Goal: Complete application form: Complete application form

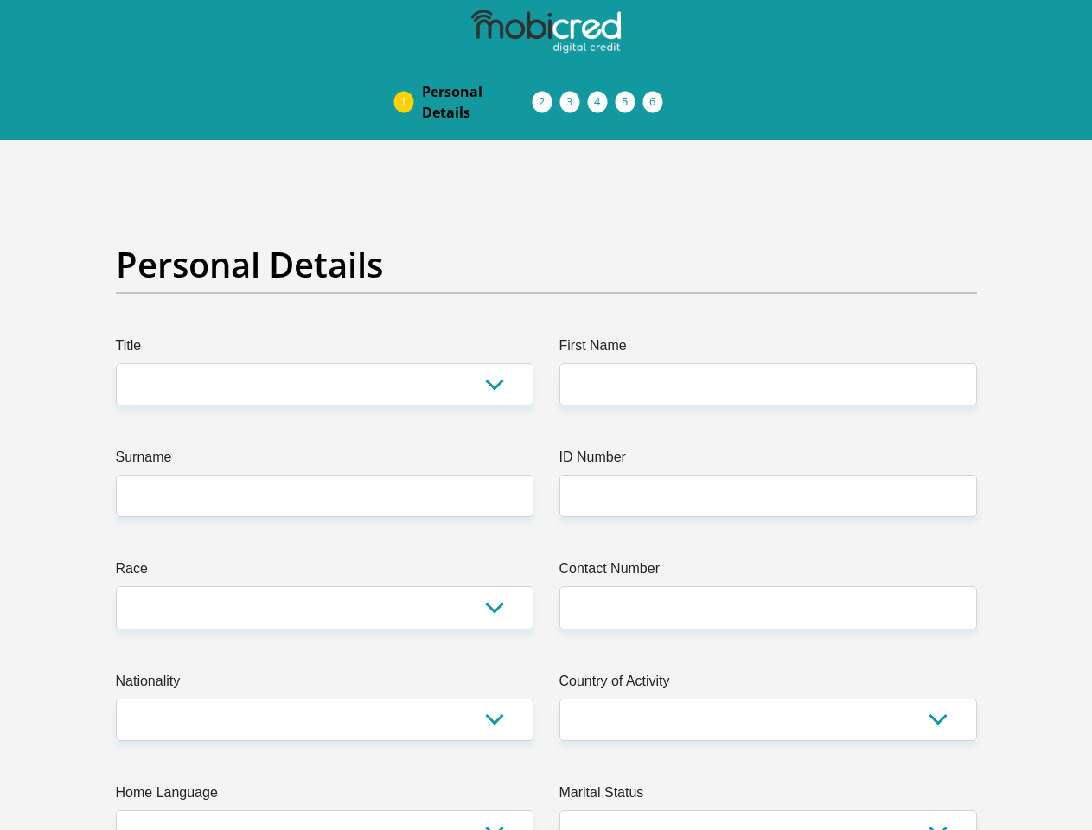
click at [0, 0] on img at bounding box center [0, 0] width 0 height 0
click at [408, 74] on link "Personal Details" at bounding box center [477, 101] width 138 height 55
click at [547, 95] on link "Acceptance of Services" at bounding box center [561, 102] width 28 height 14
click at [0, 0] on span "Documents" at bounding box center [0, 0] width 0 height 0
click at [630, 95] on link "Debicheck Mandate" at bounding box center [616, 102] width 28 height 14
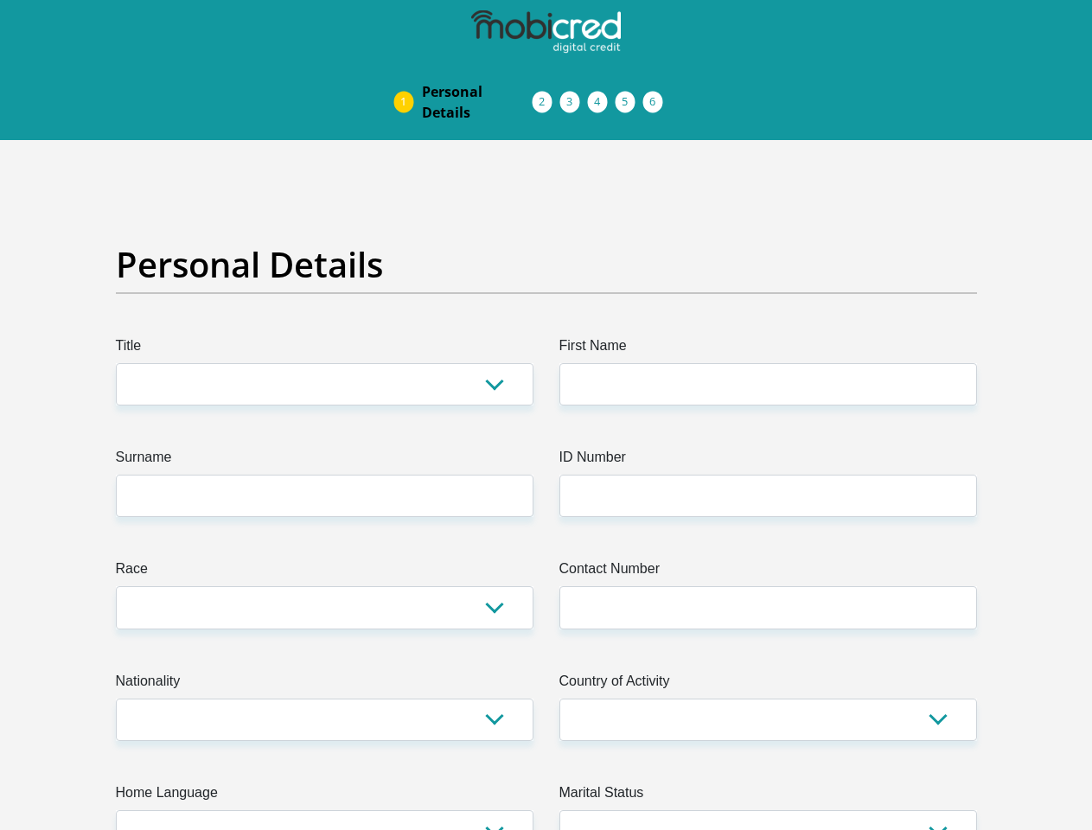
click at [657, 95] on link "Curata Authentication" at bounding box center [644, 102] width 28 height 14
click at [685, 95] on link "Pre Agreement Signoff" at bounding box center [671, 102] width 28 height 14
